Goal: Communication & Community: Participate in discussion

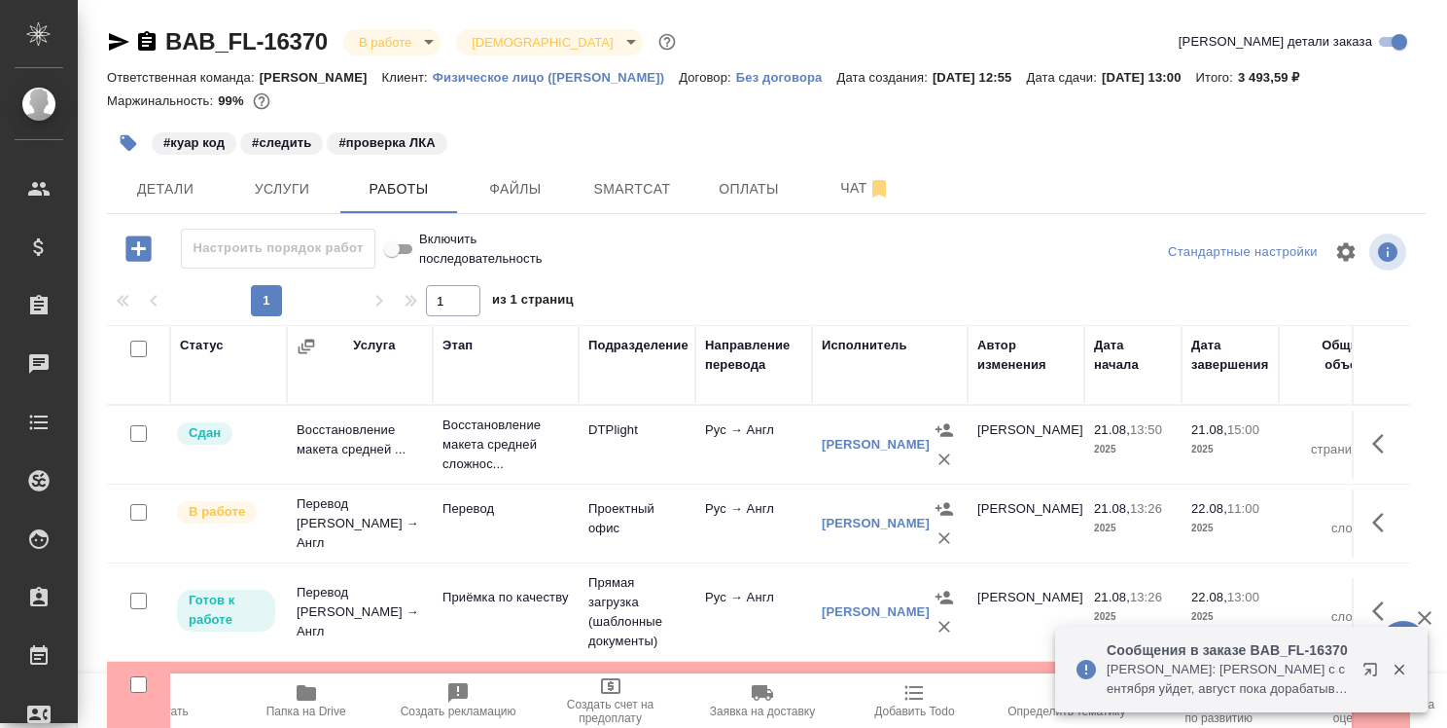
scroll to position [47, 0]
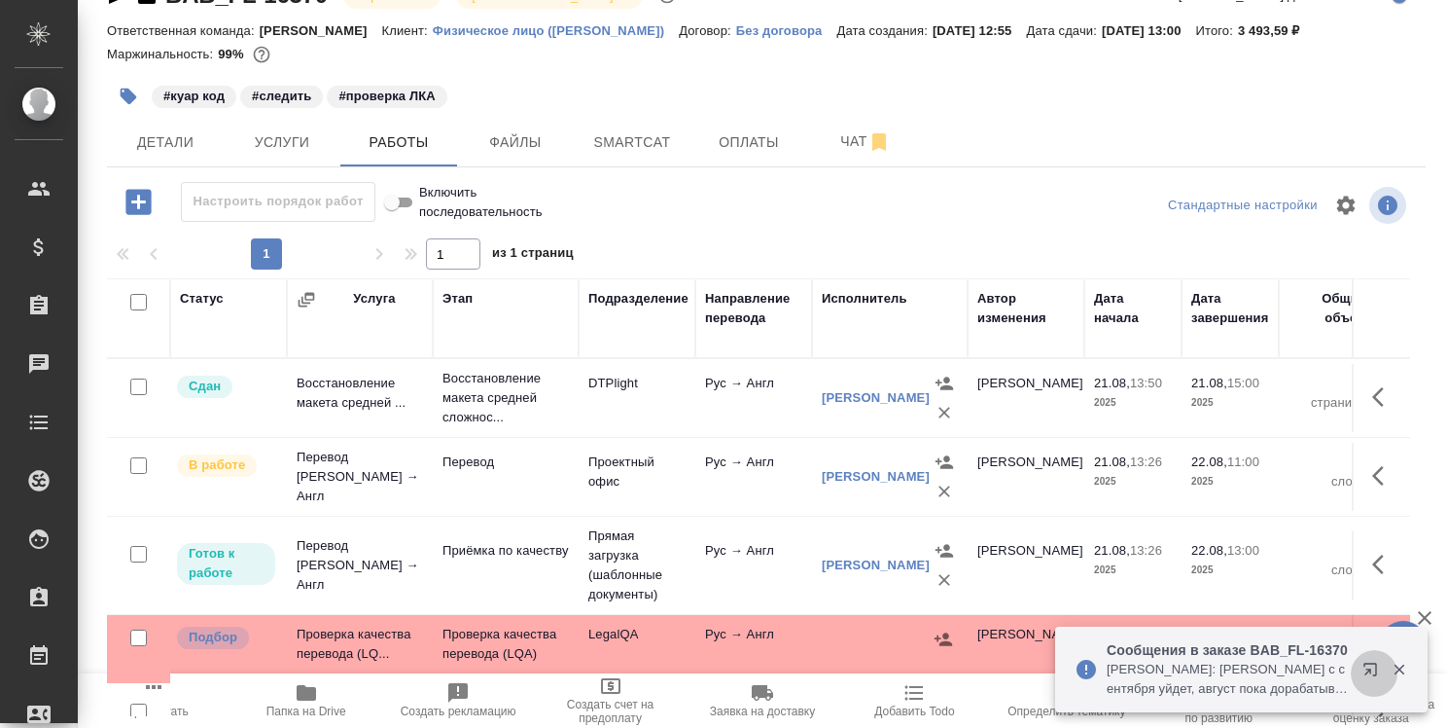
click at [1365, 669] on icon "button" at bounding box center [1374, 672] width 23 height 23
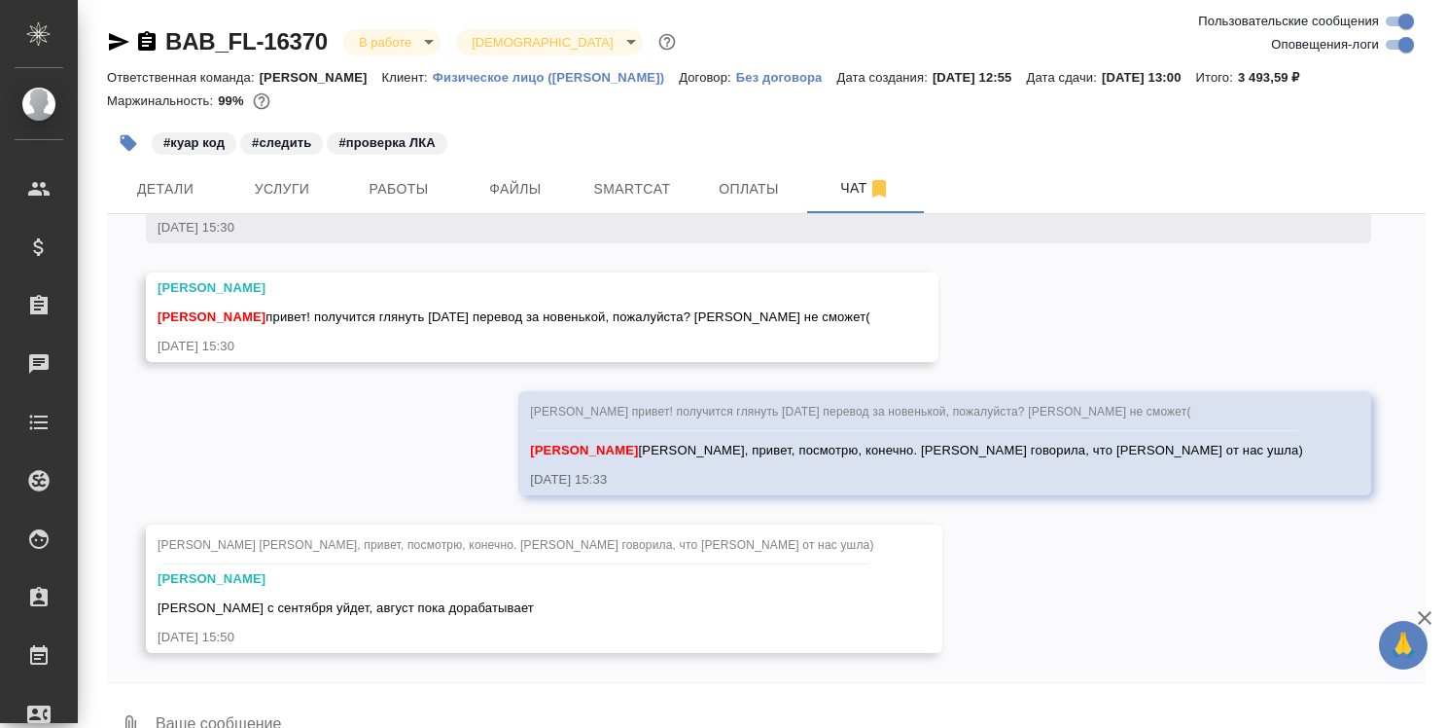
scroll to position [6065, 0]
click at [828, 712] on textarea at bounding box center [790, 726] width 1272 height 66
type textarea "Ч"
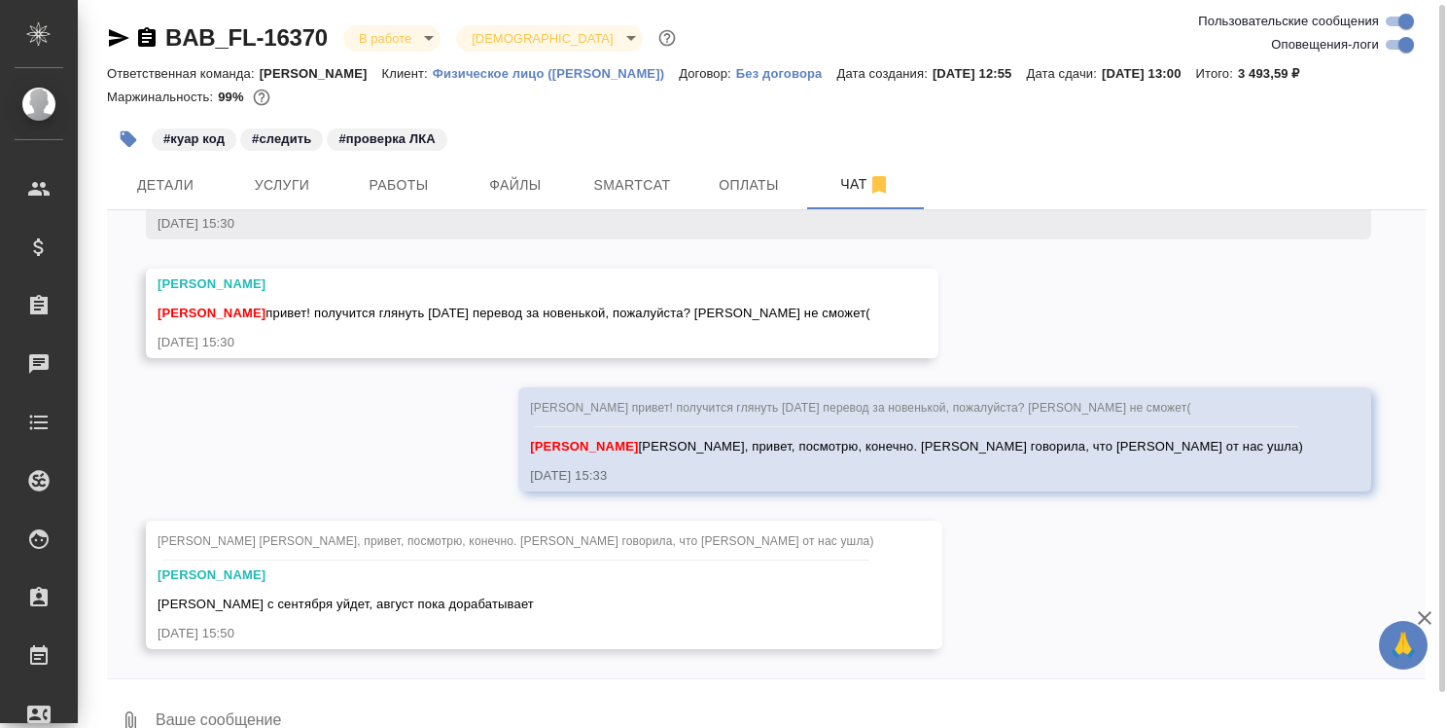
scroll to position [5, 0]
type textarea "я"
type textarea "Ясно."
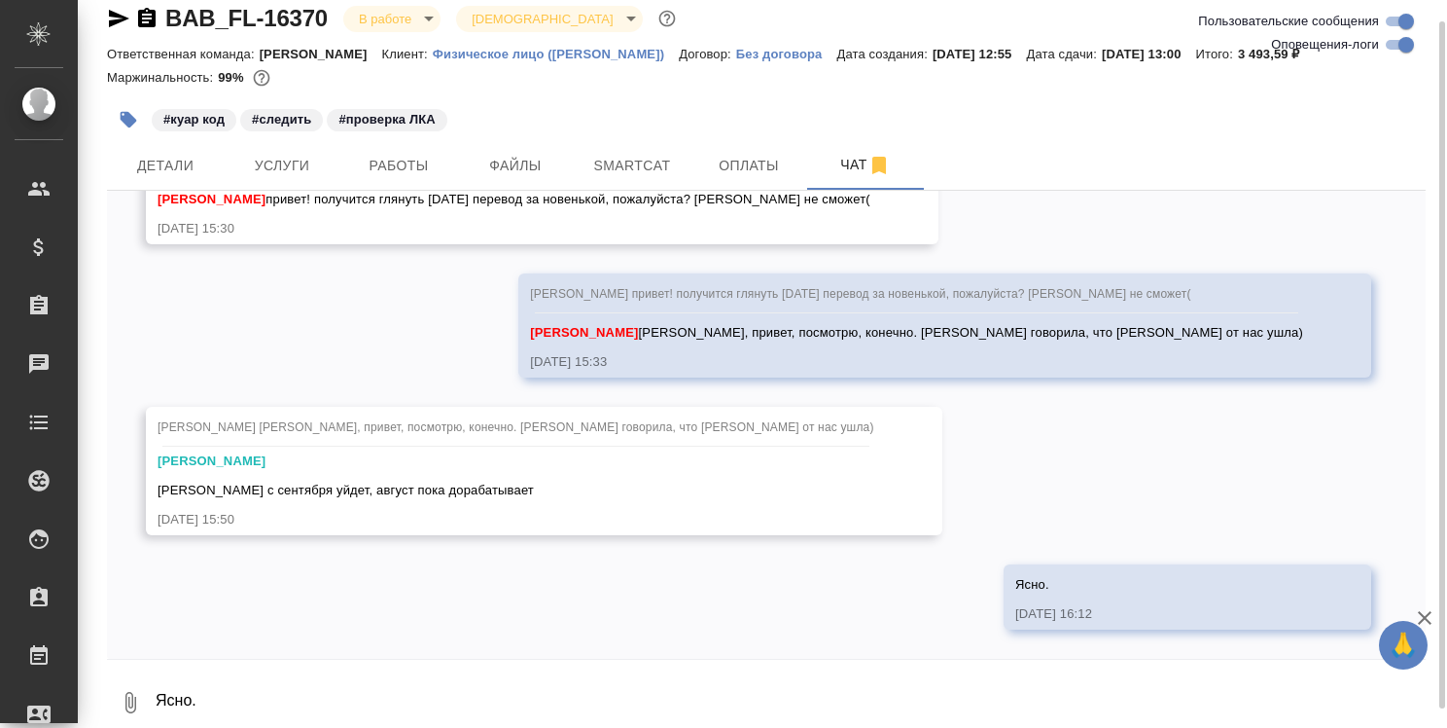
scroll to position [6159, 0]
